Goal: Communication & Community: Participate in discussion

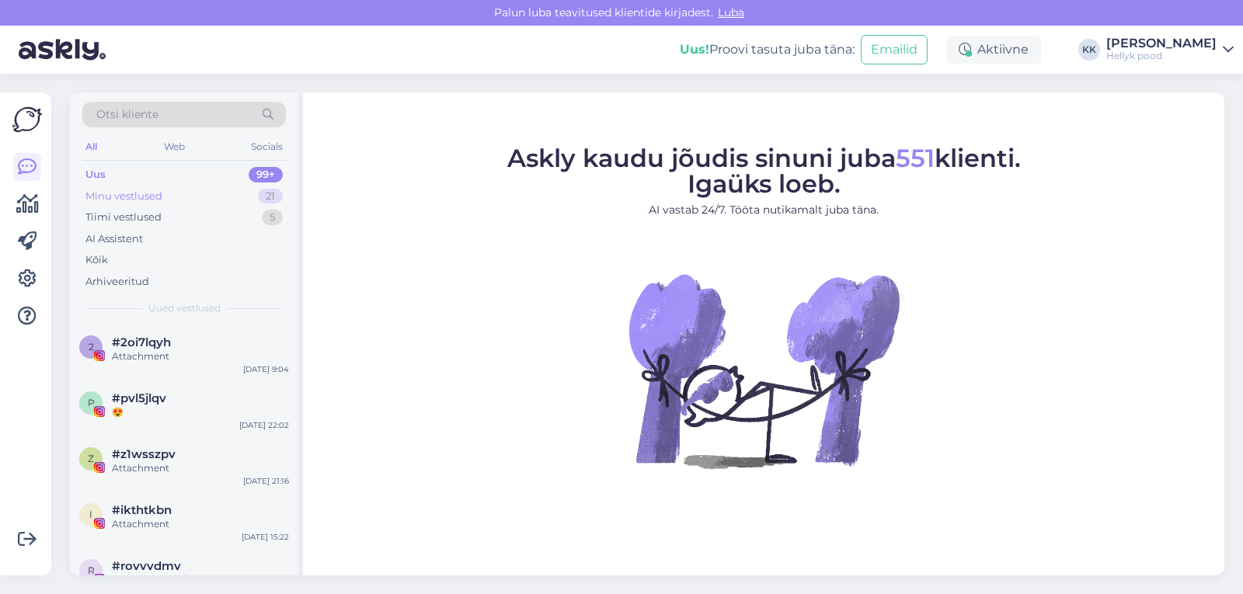
click at [125, 193] on div "Minu vestlused" at bounding box center [123, 197] width 77 height 16
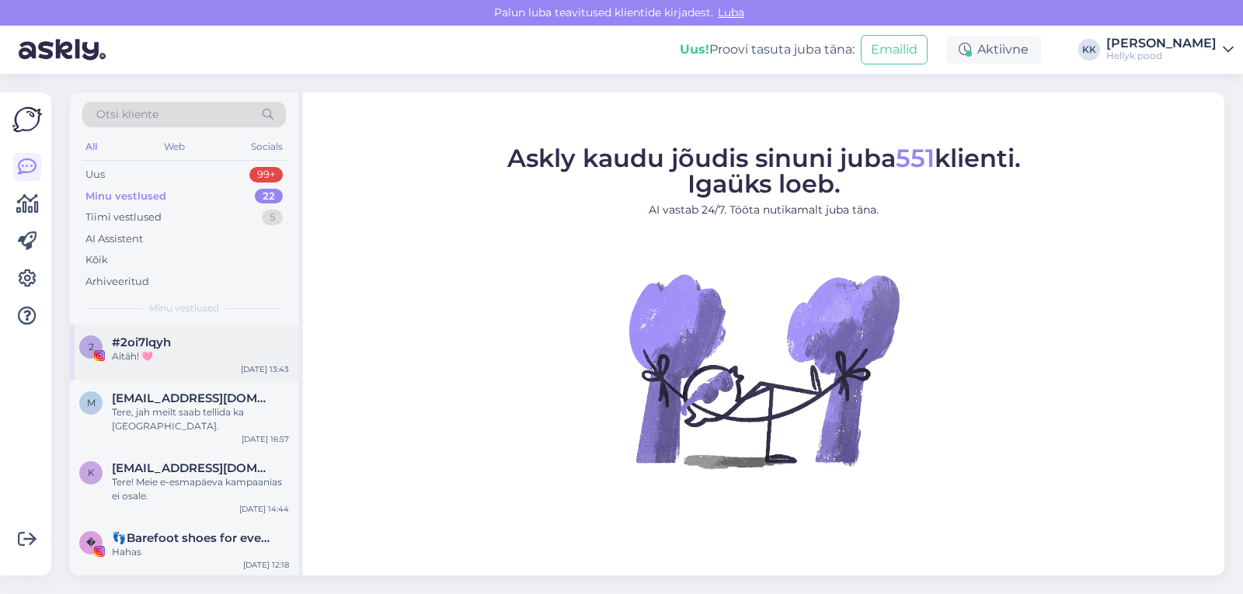
click at [166, 352] on div "Aitäh! 🩷" at bounding box center [200, 357] width 177 height 14
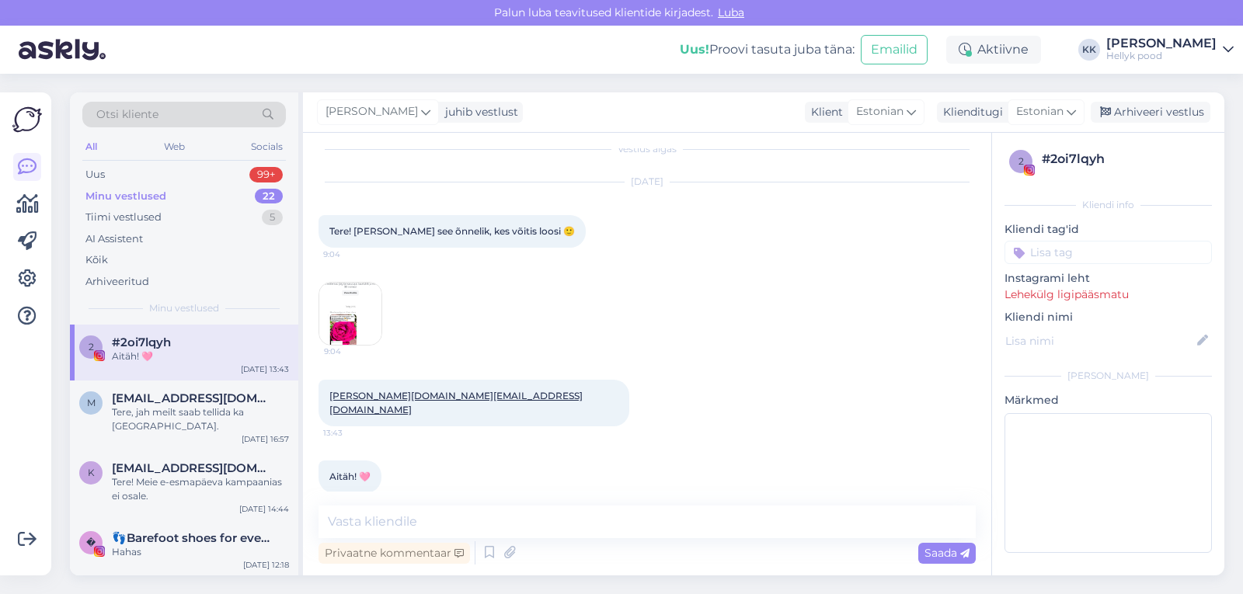
scroll to position [20, 0]
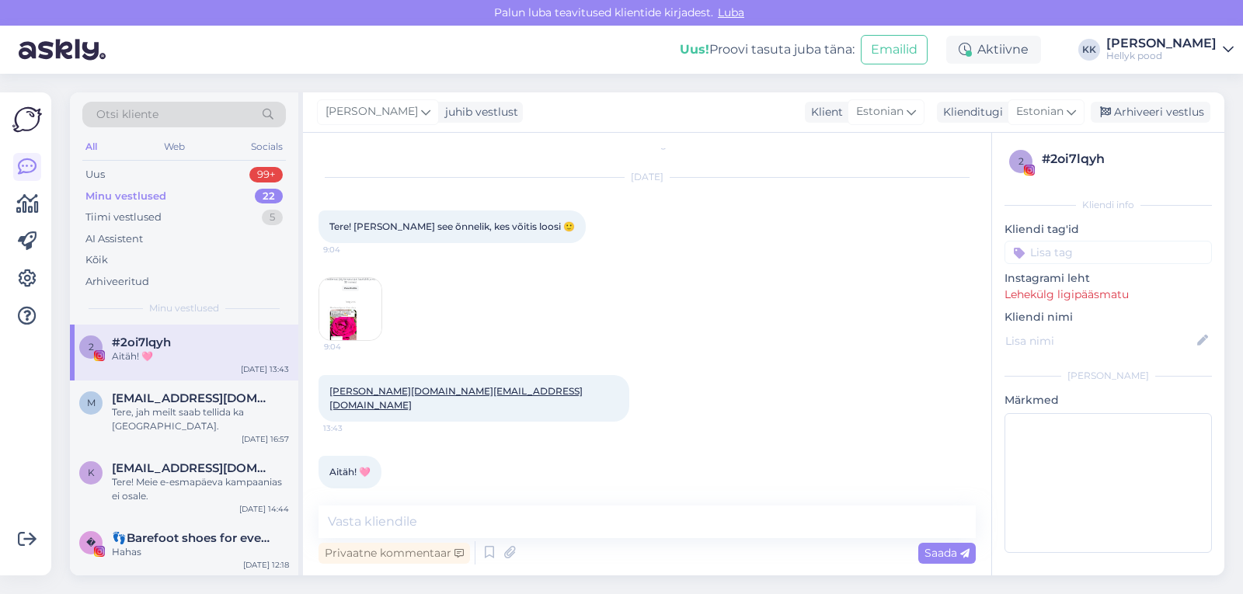
click at [354, 301] on img at bounding box center [350, 309] width 62 height 62
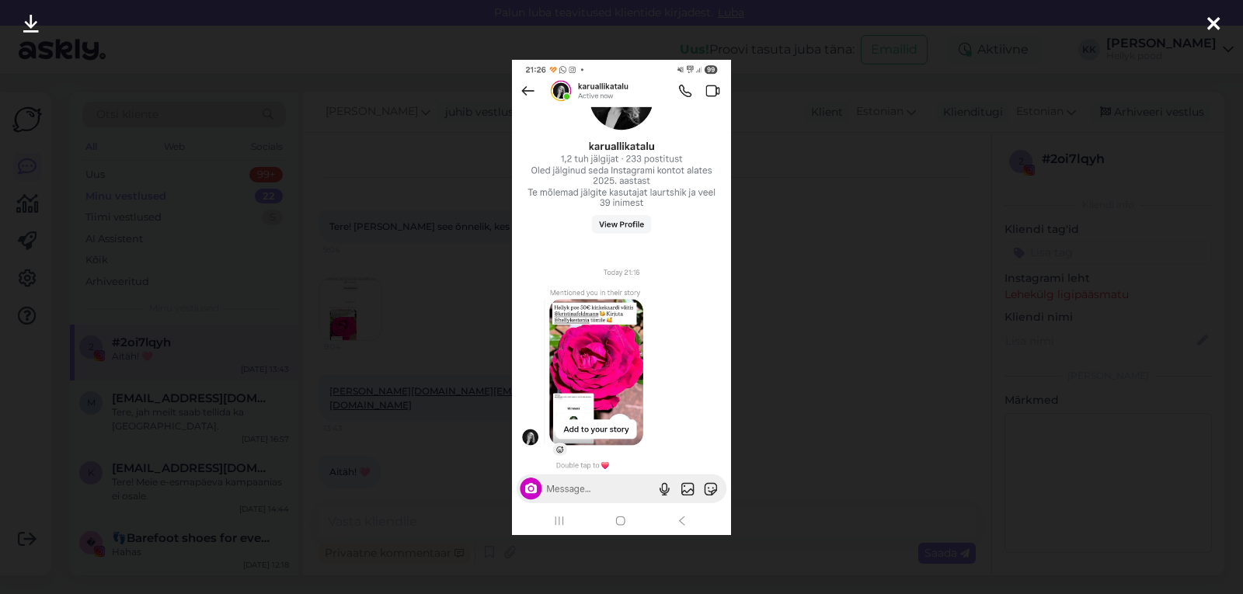
click at [764, 223] on div at bounding box center [621, 297] width 1243 height 594
